Goal: Information Seeking & Learning: Find specific fact

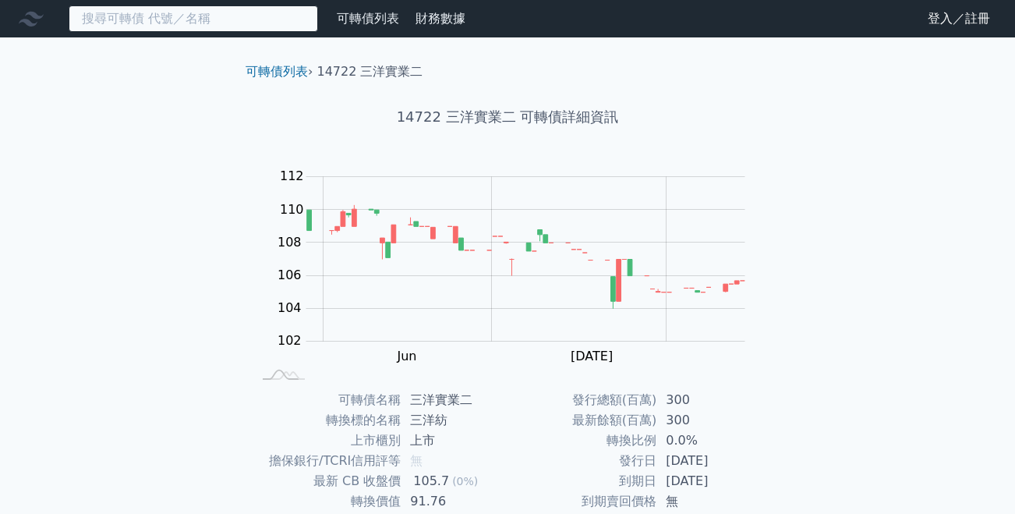
click at [142, 18] on input at bounding box center [193, 18] width 249 height 27
paste input "26418[PERSON_NAME]"
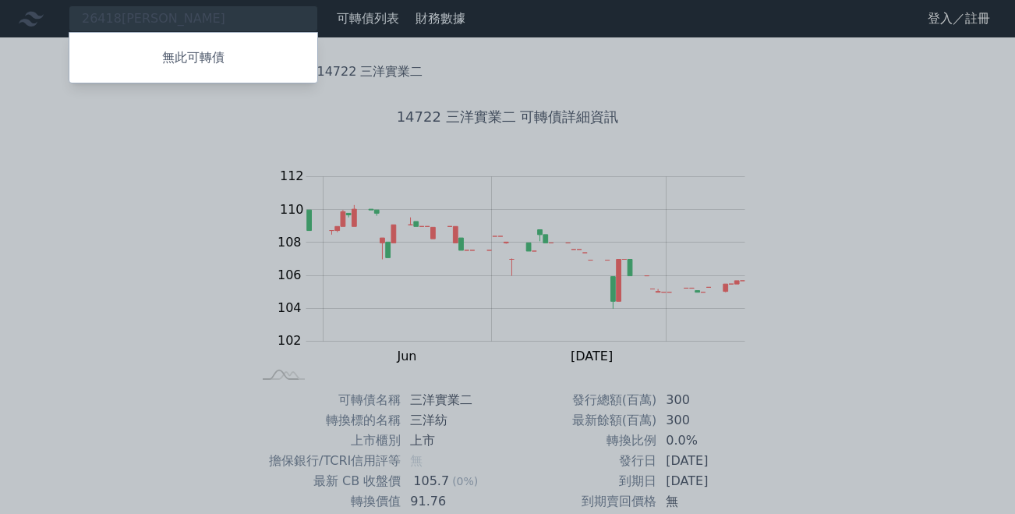
click at [175, 19] on div at bounding box center [507, 257] width 1015 height 514
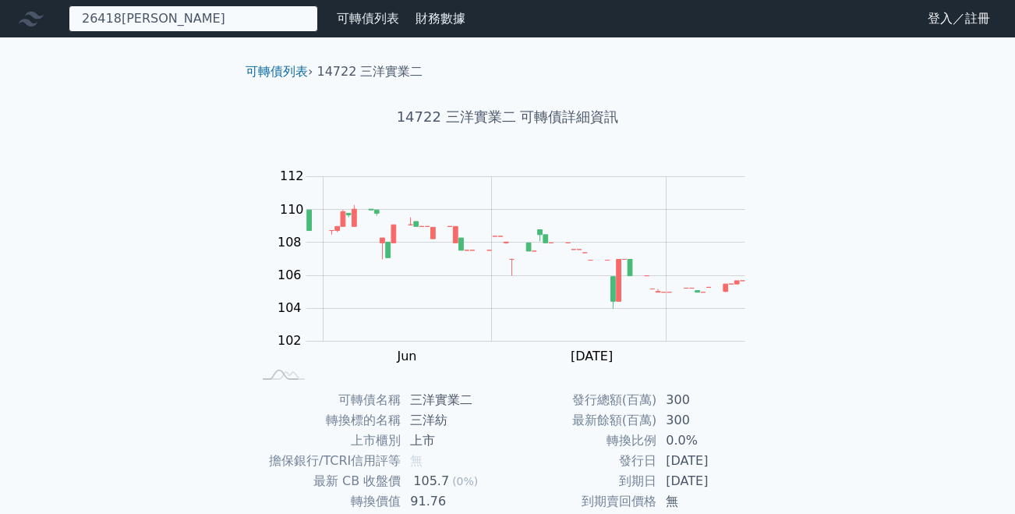
click at [173, 19] on div "26418[PERSON_NAME] 無此可轉債" at bounding box center [193, 18] width 249 height 27
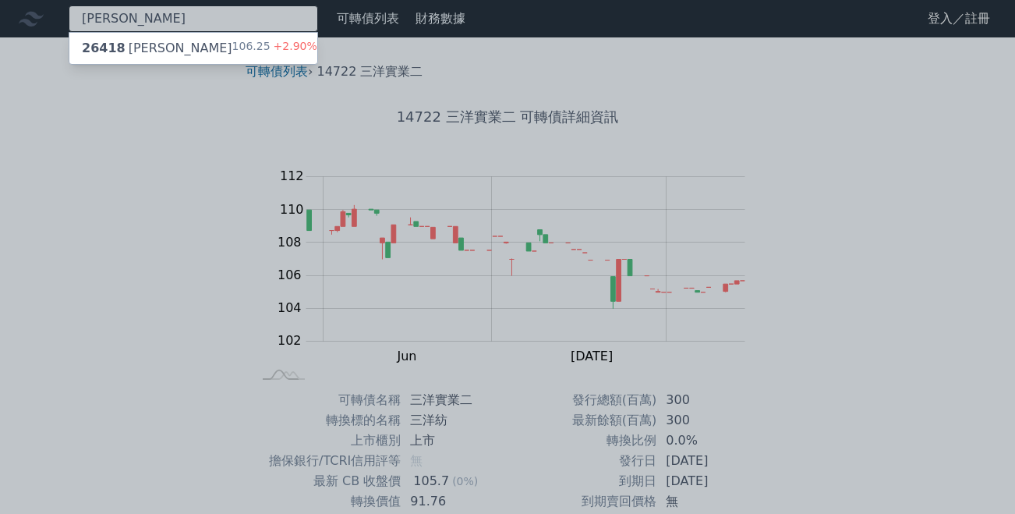
type input "[PERSON_NAME]"
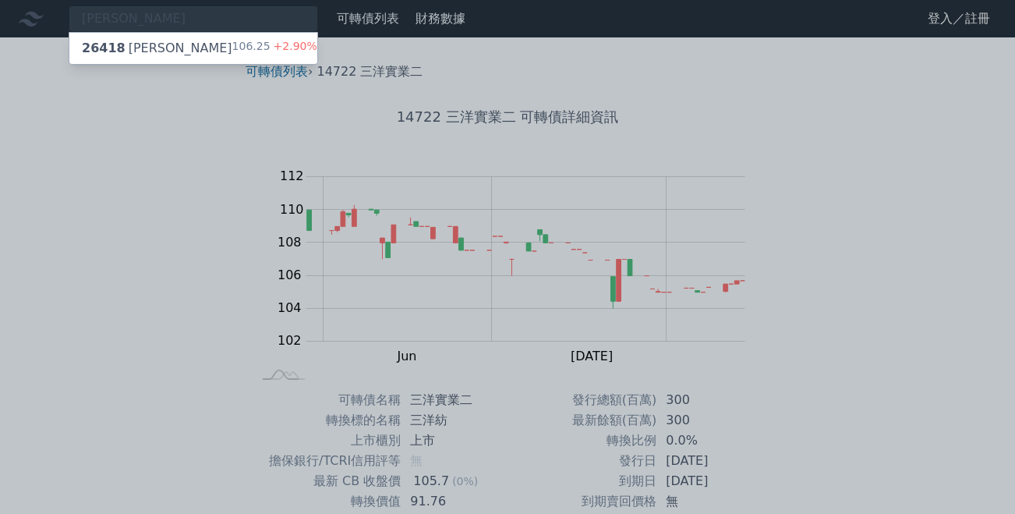
drag, startPoint x: 175, startPoint y: 19, endPoint x: 157, endPoint y: 50, distance: 36.0
click at [157, 50] on div "26418 [PERSON_NAME]" at bounding box center [157, 48] width 150 height 19
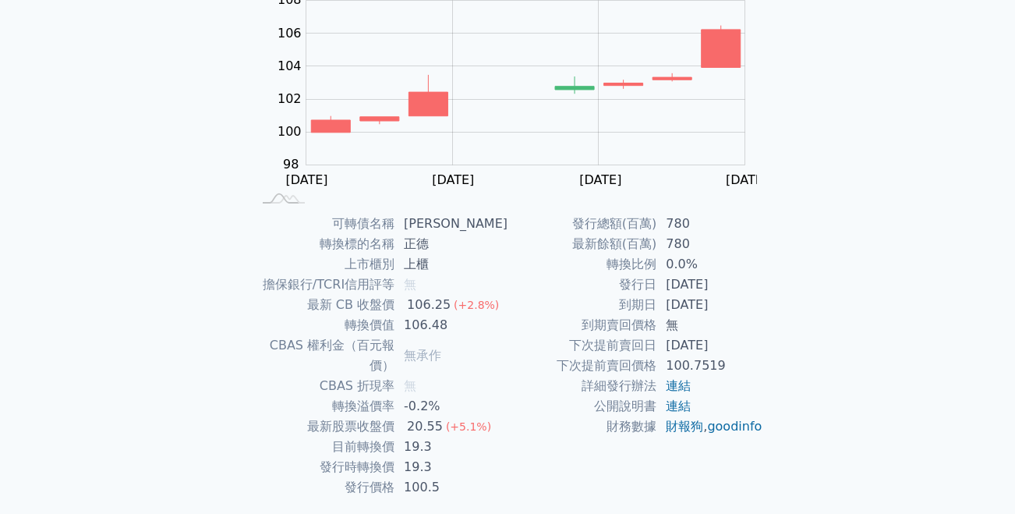
scroll to position [196, 0]
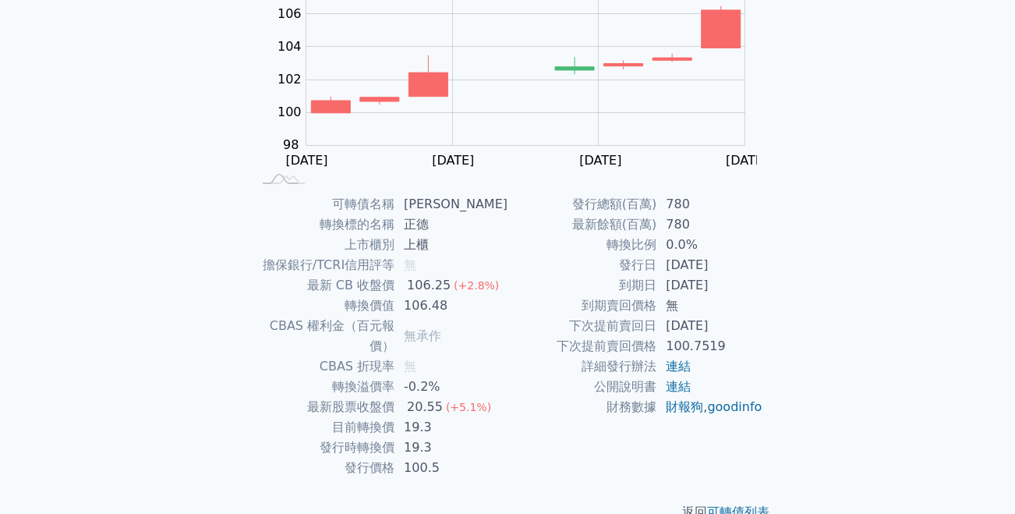
click at [667, 285] on td "[DATE]" at bounding box center [709, 285] width 107 height 20
drag, startPoint x: 157, startPoint y: 50, endPoint x: 741, endPoint y: 285, distance: 629.5
click at [741, 285] on td "[DATE]" at bounding box center [709, 285] width 107 height 20
copy td "[DATE]"
click at [683, 361] on link "連結" at bounding box center [678, 366] width 25 height 15
